Goal: Task Accomplishment & Management: Use online tool/utility

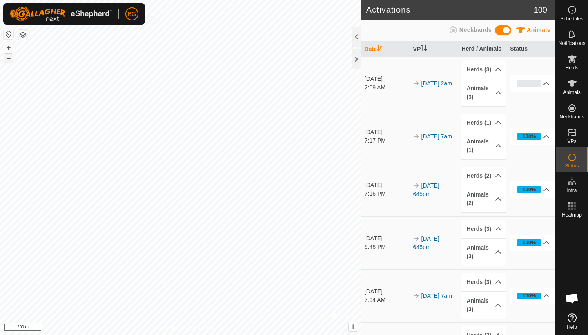
click at [9, 58] on button "–" at bounding box center [9, 58] width 10 height 10
click at [4, 49] on button "+" at bounding box center [9, 48] width 10 height 10
click at [4, 48] on button "+" at bounding box center [9, 48] width 10 height 10
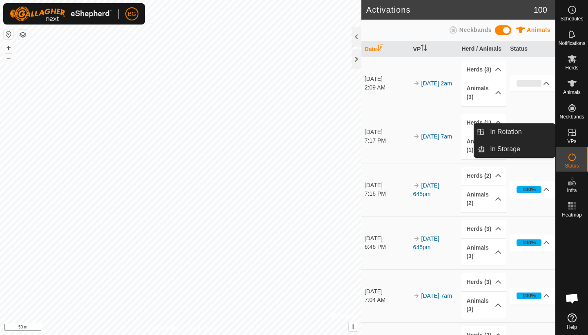
click at [575, 137] on icon at bounding box center [572, 132] width 10 height 10
click at [510, 131] on link "In Rotation" at bounding box center [520, 132] width 70 height 16
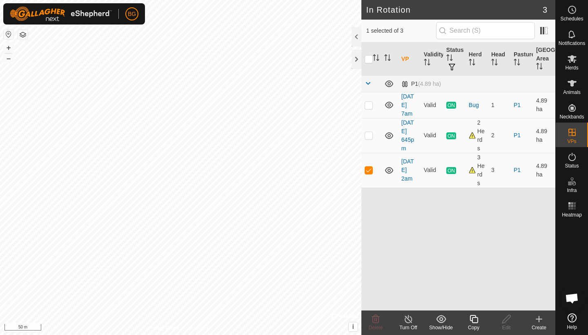
click at [538, 321] on icon at bounding box center [539, 319] width 10 height 10
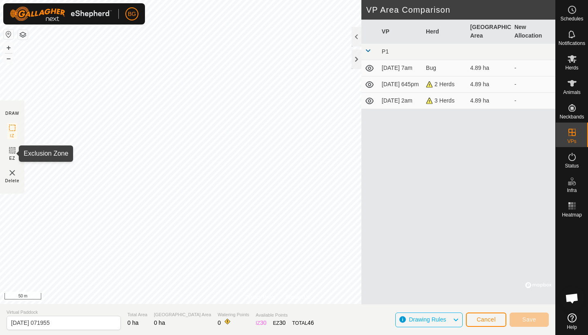
click at [13, 153] on icon at bounding box center [12, 150] width 5 height 5
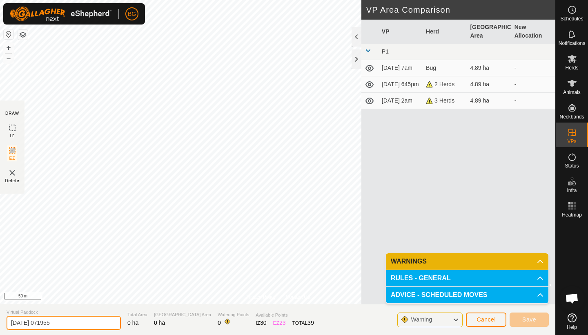
click at [64, 325] on input "[DATE] 071955" at bounding box center [64, 323] width 114 height 14
type input "[DATE] exclusion zone"
click at [455, 320] on icon at bounding box center [455, 319] width 7 height 11
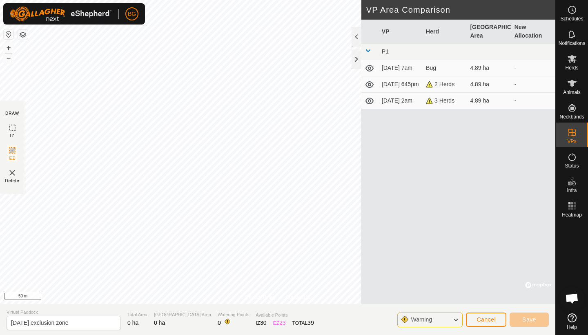
click at [455, 320] on icon at bounding box center [455, 319] width 7 height 11
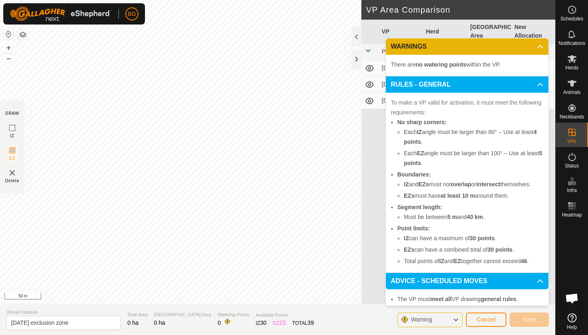
click at [455, 320] on icon at bounding box center [455, 319] width 7 height 11
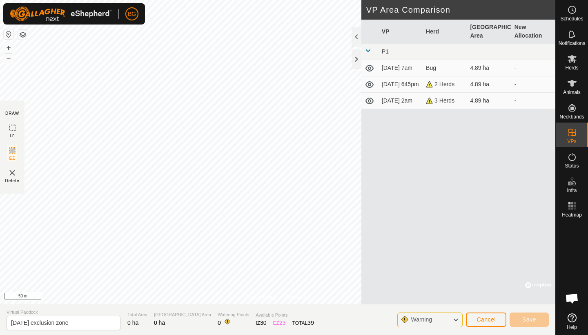
click at [492, 318] on span "Cancel" at bounding box center [486, 319] width 19 height 7
